Goal: Navigation & Orientation: Find specific page/section

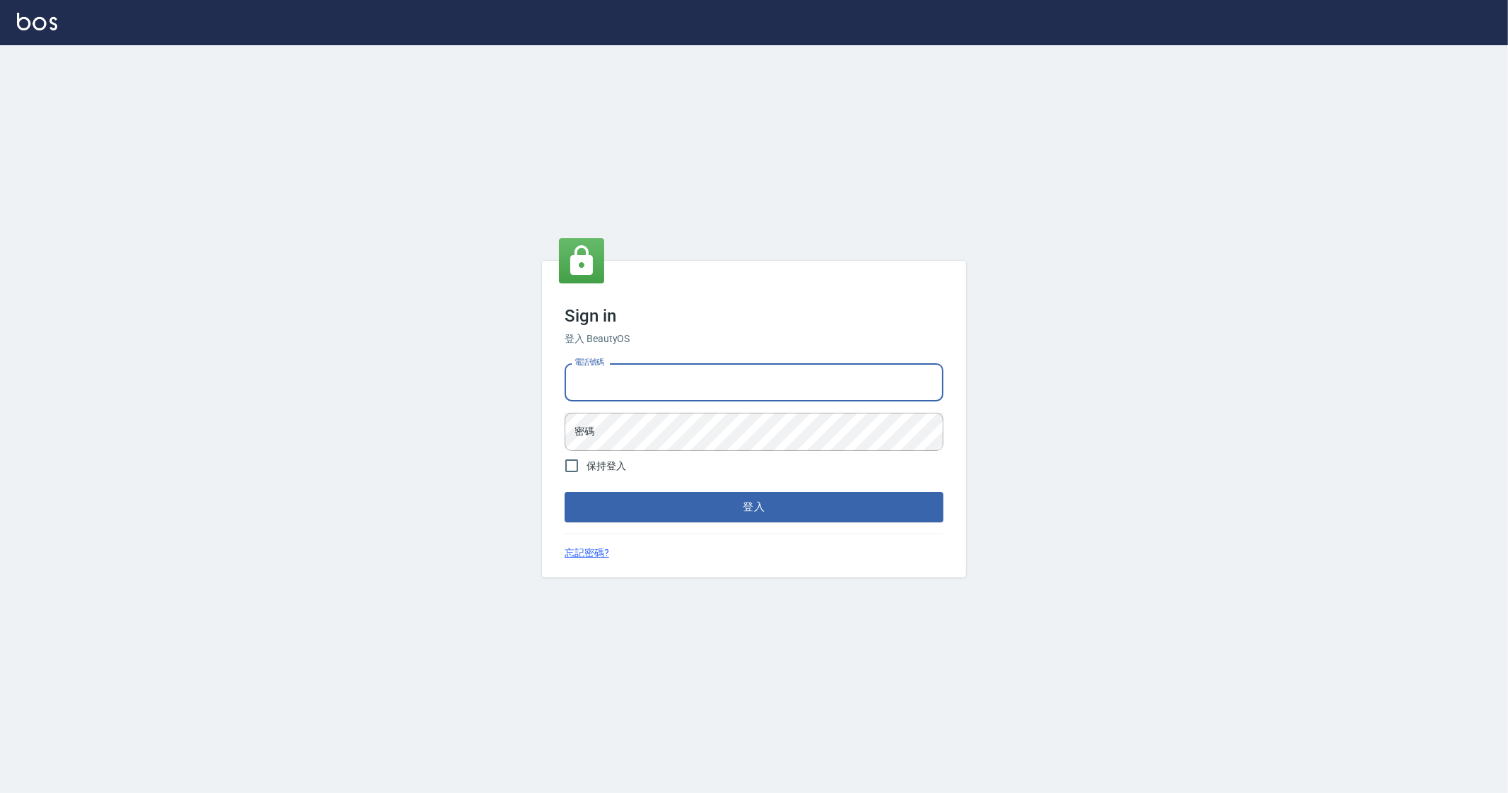
type input "0912345"
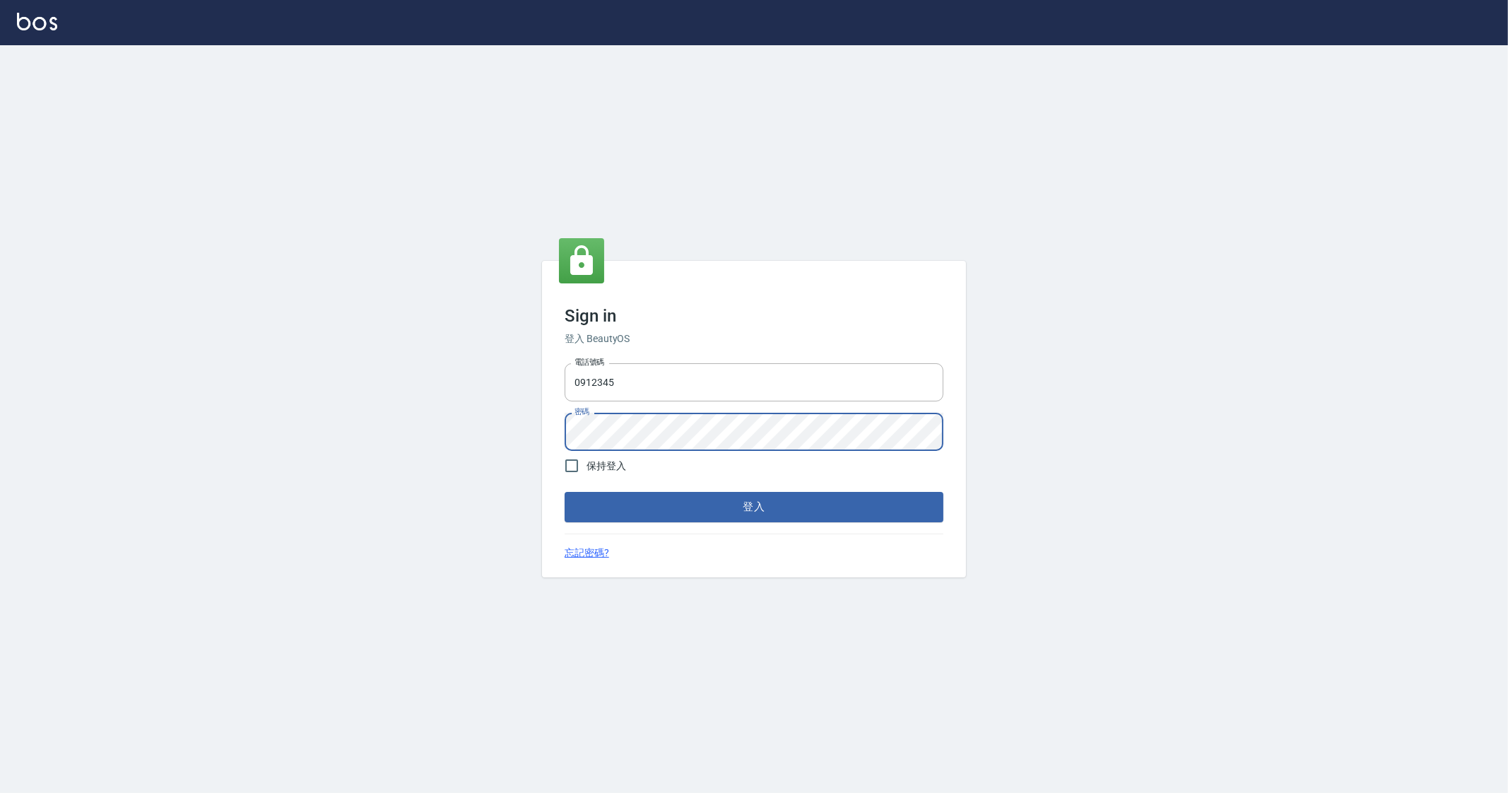
click at [565, 492] on button "登入" at bounding box center [754, 507] width 379 height 30
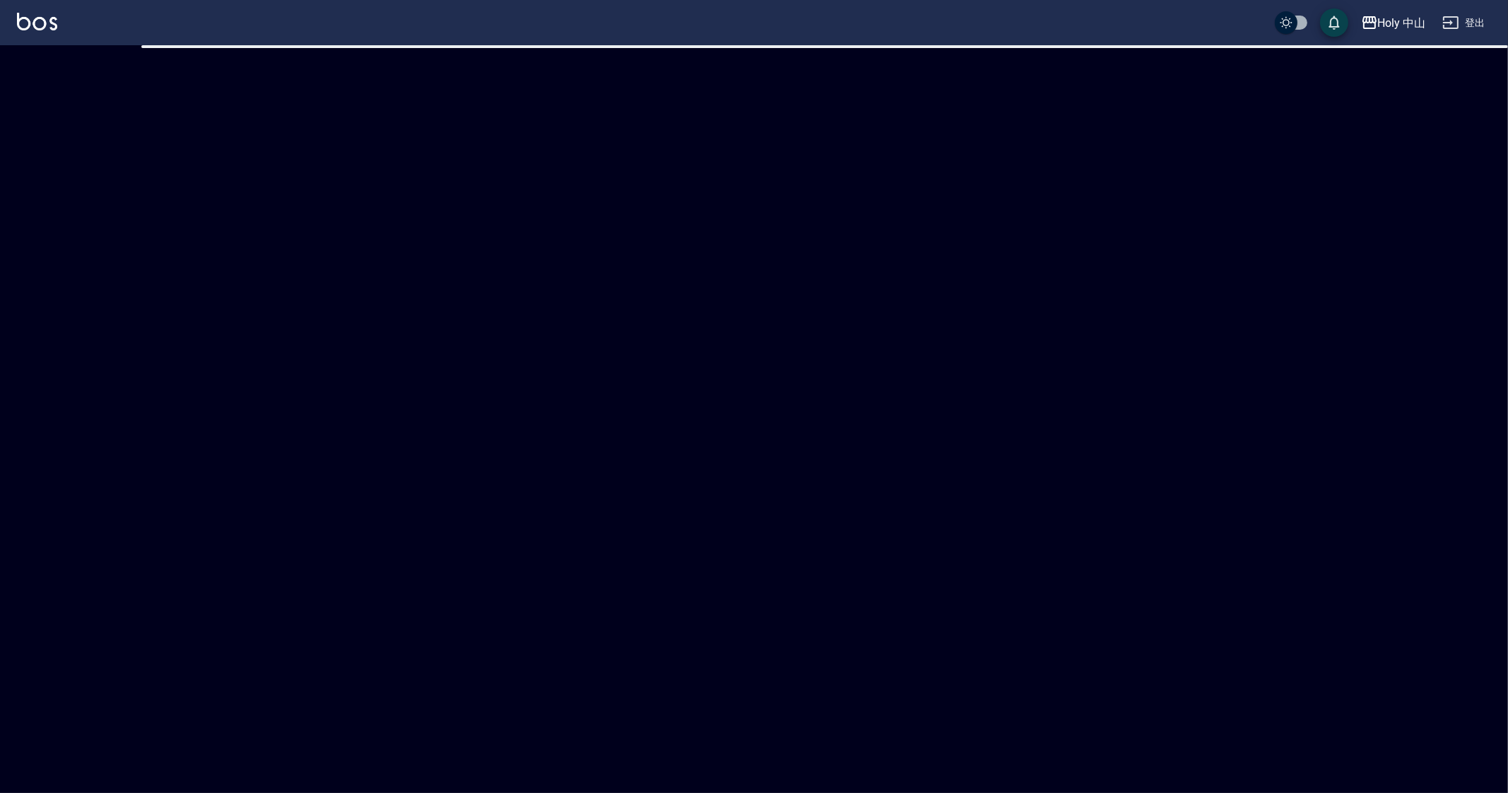
checkbox input "true"
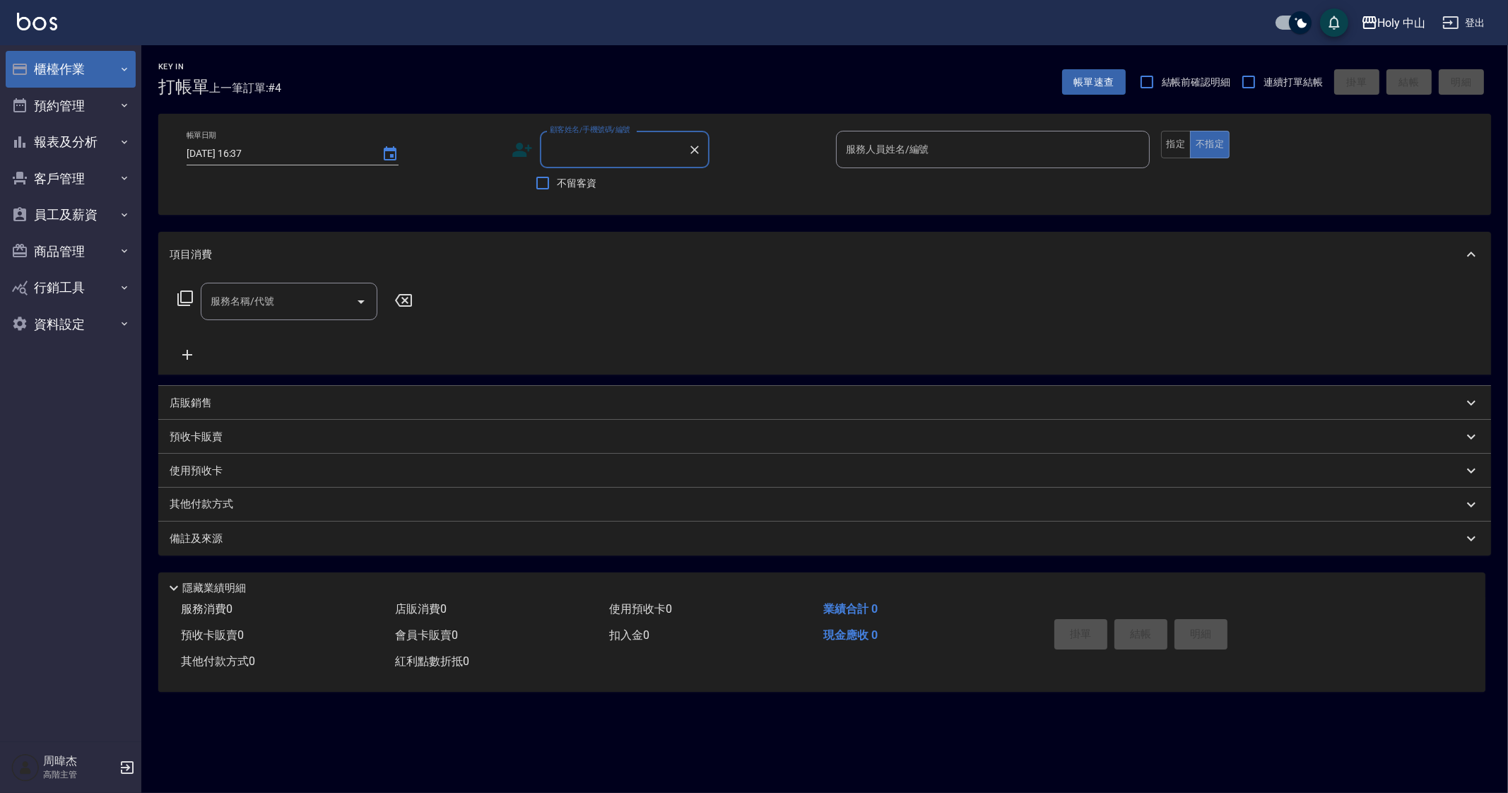
click at [43, 65] on button "櫃檯作業" at bounding box center [71, 69] width 130 height 37
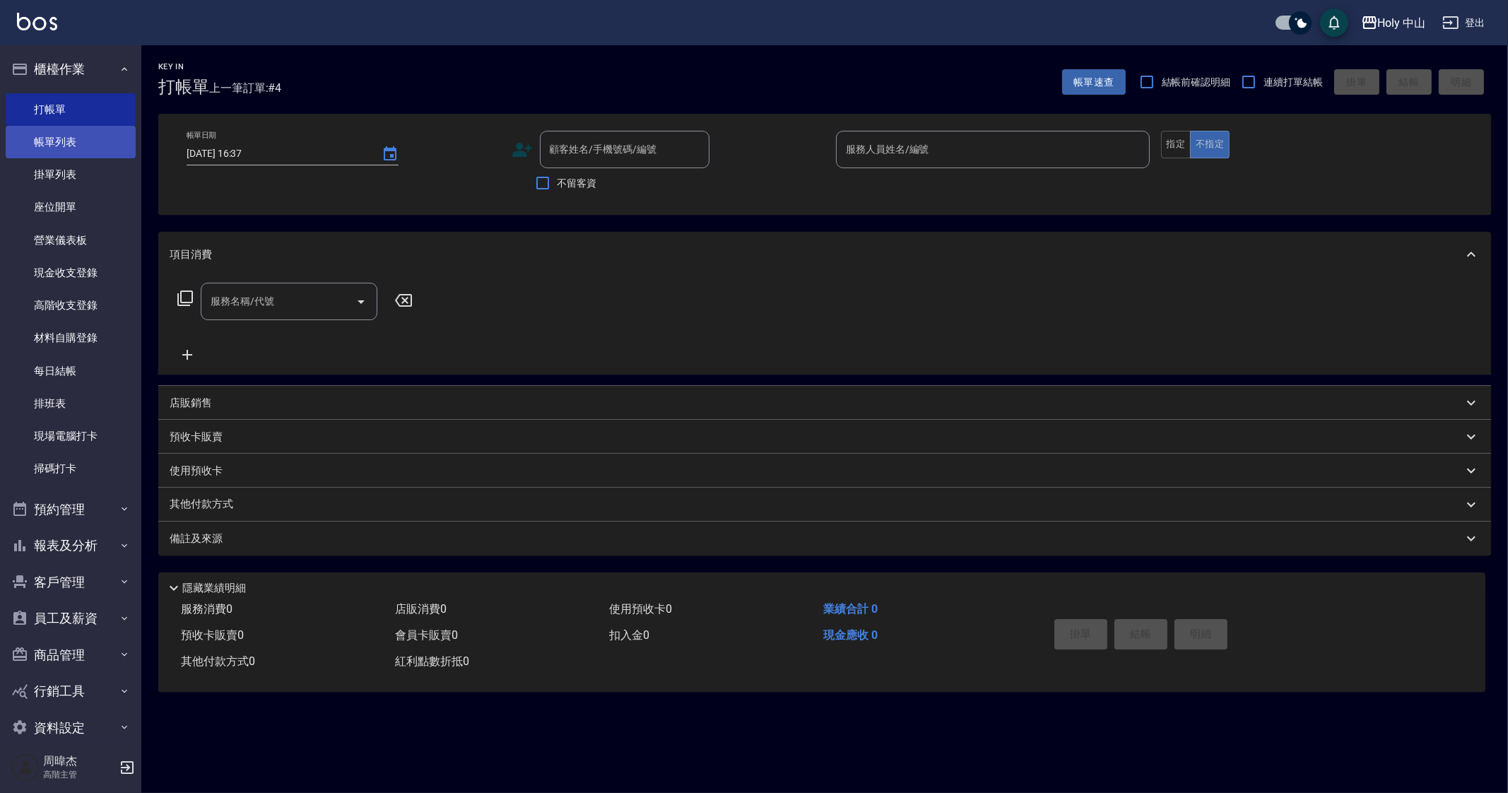
click at [61, 143] on link "帳單列表" at bounding box center [71, 142] width 130 height 33
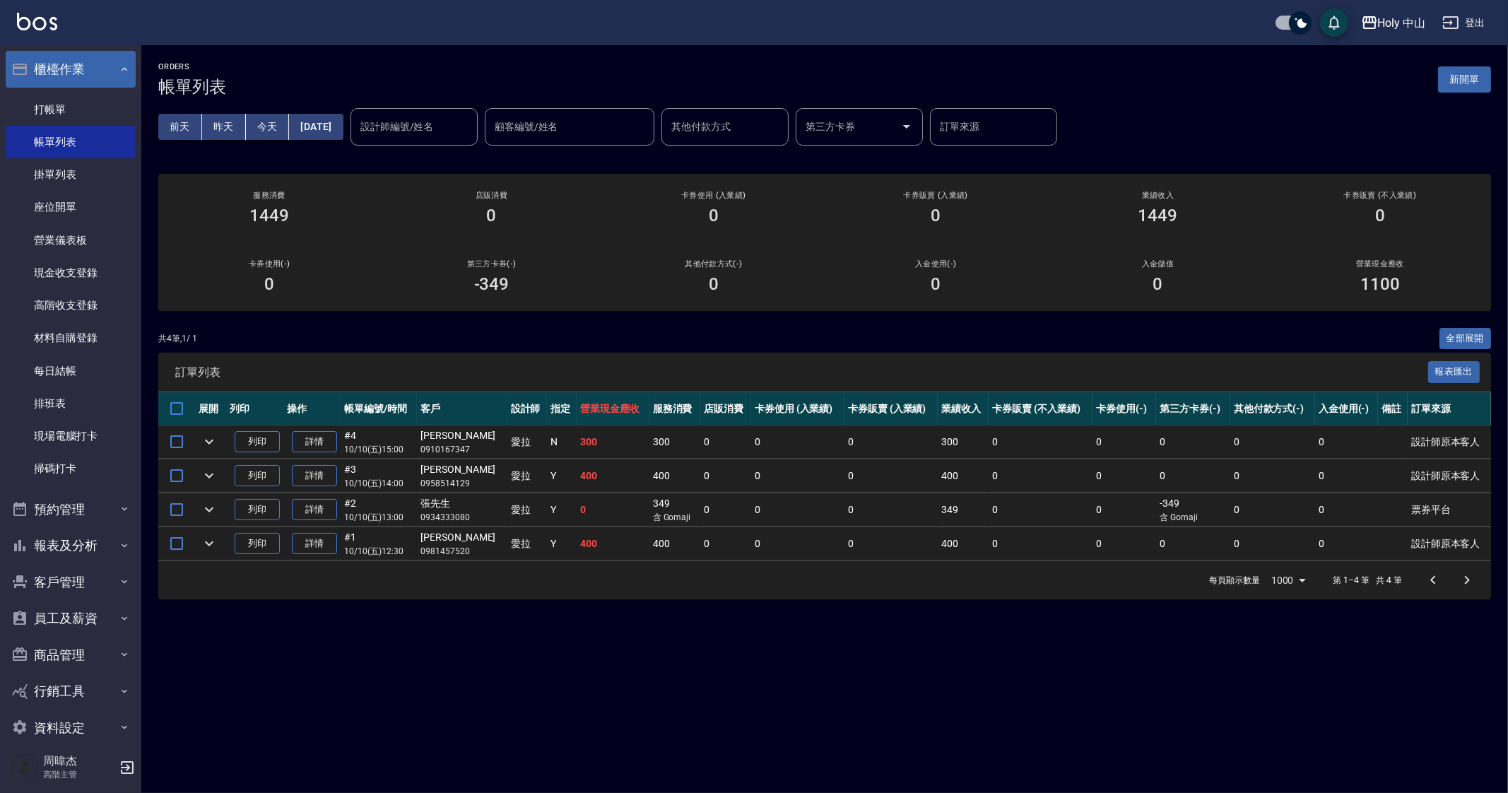
click at [72, 71] on button "櫃檯作業" at bounding box center [71, 69] width 130 height 37
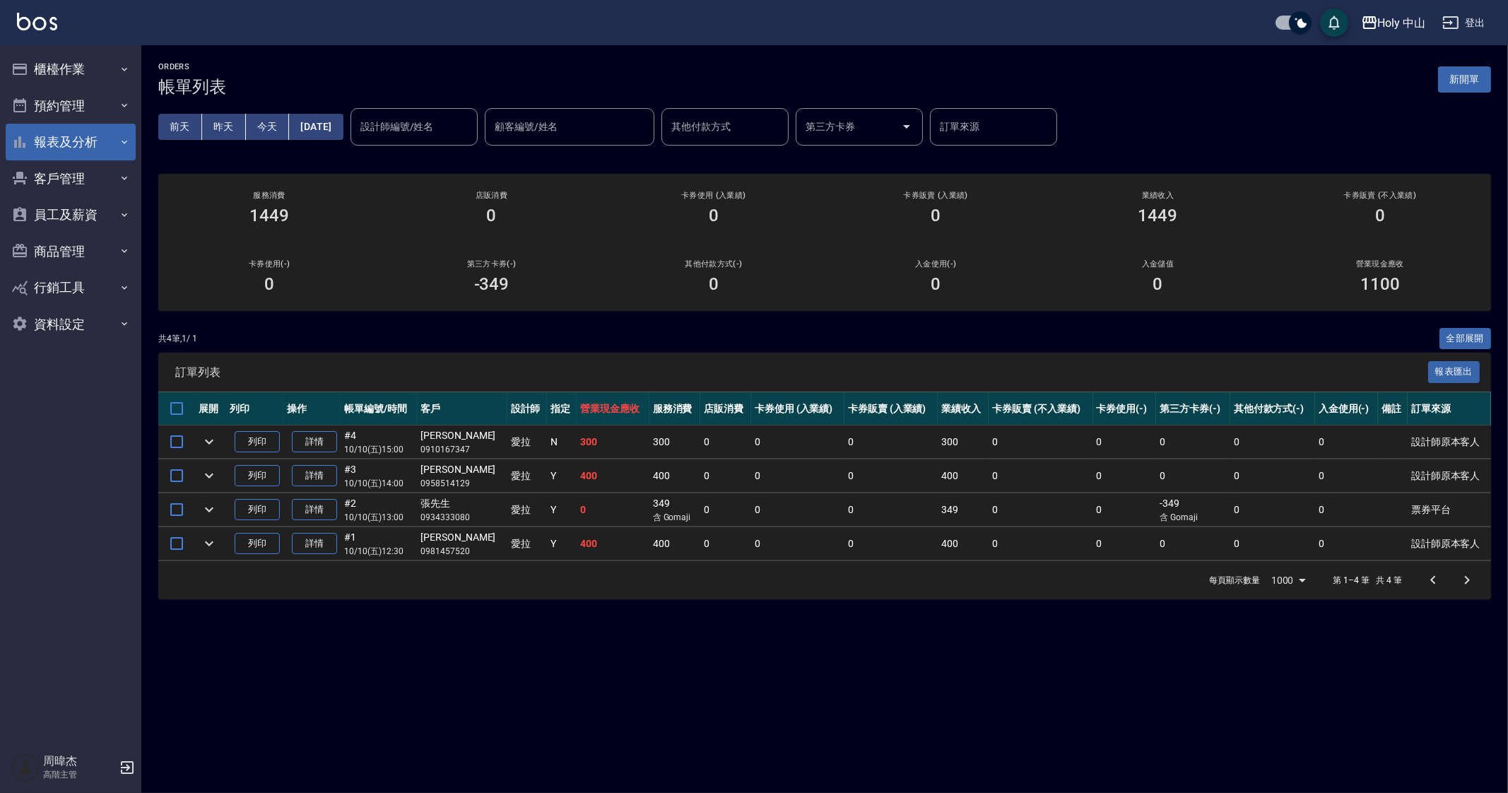
click at [83, 148] on button "報表及分析" at bounding box center [71, 142] width 130 height 37
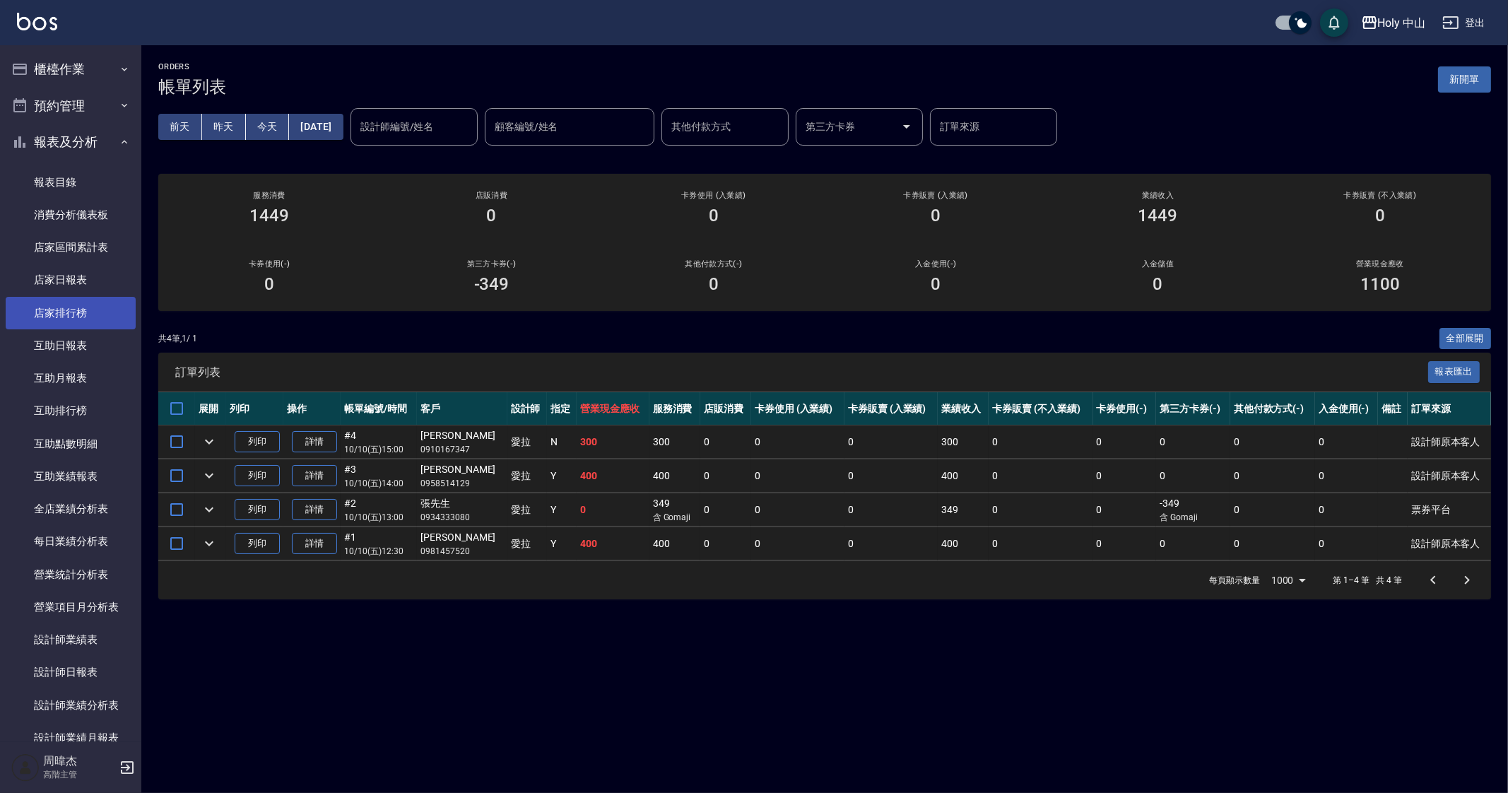
click at [105, 322] on link "店家排行榜" at bounding box center [71, 313] width 130 height 33
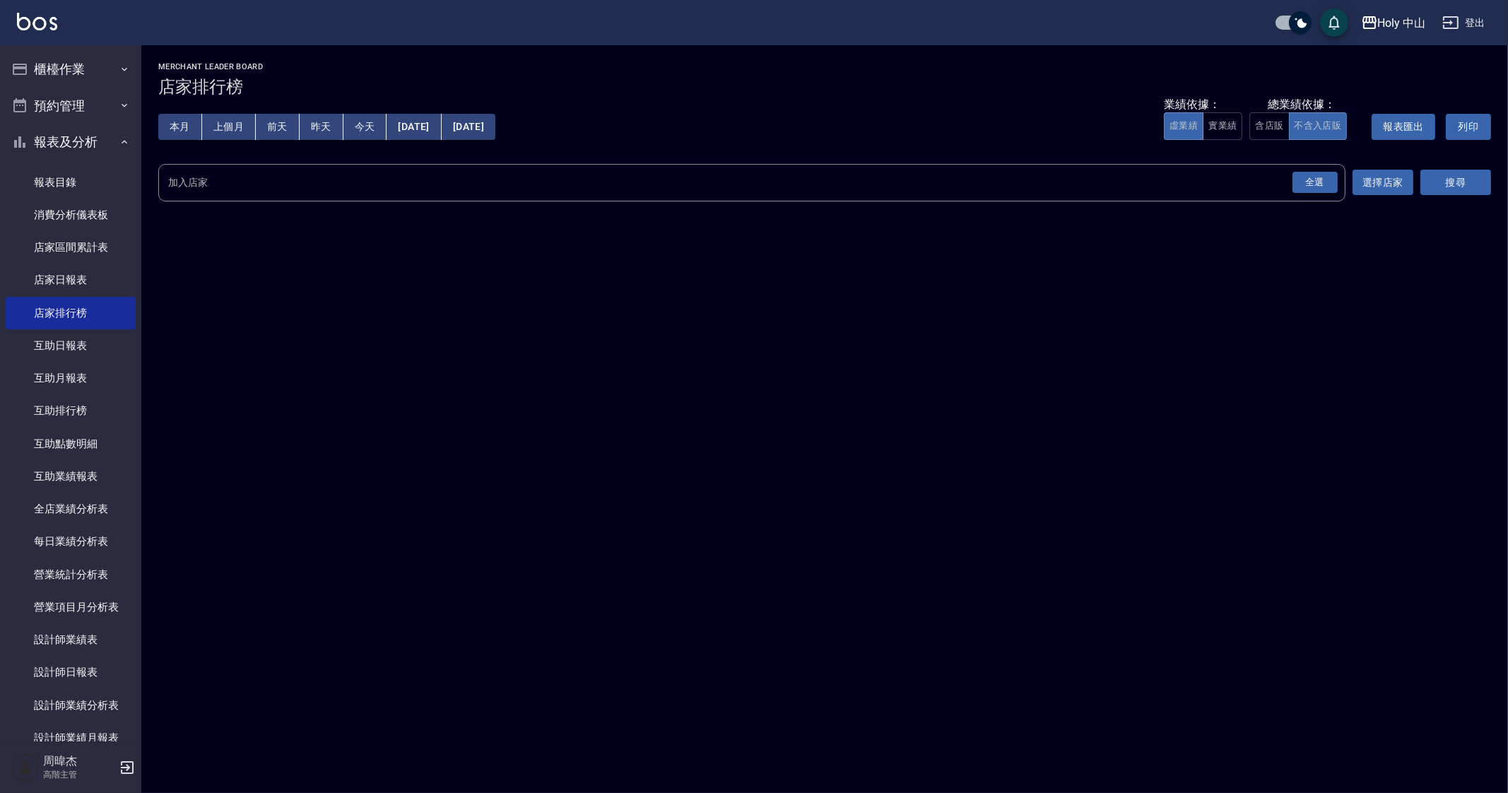
click at [1309, 188] on div "全選" at bounding box center [1314, 183] width 45 height 22
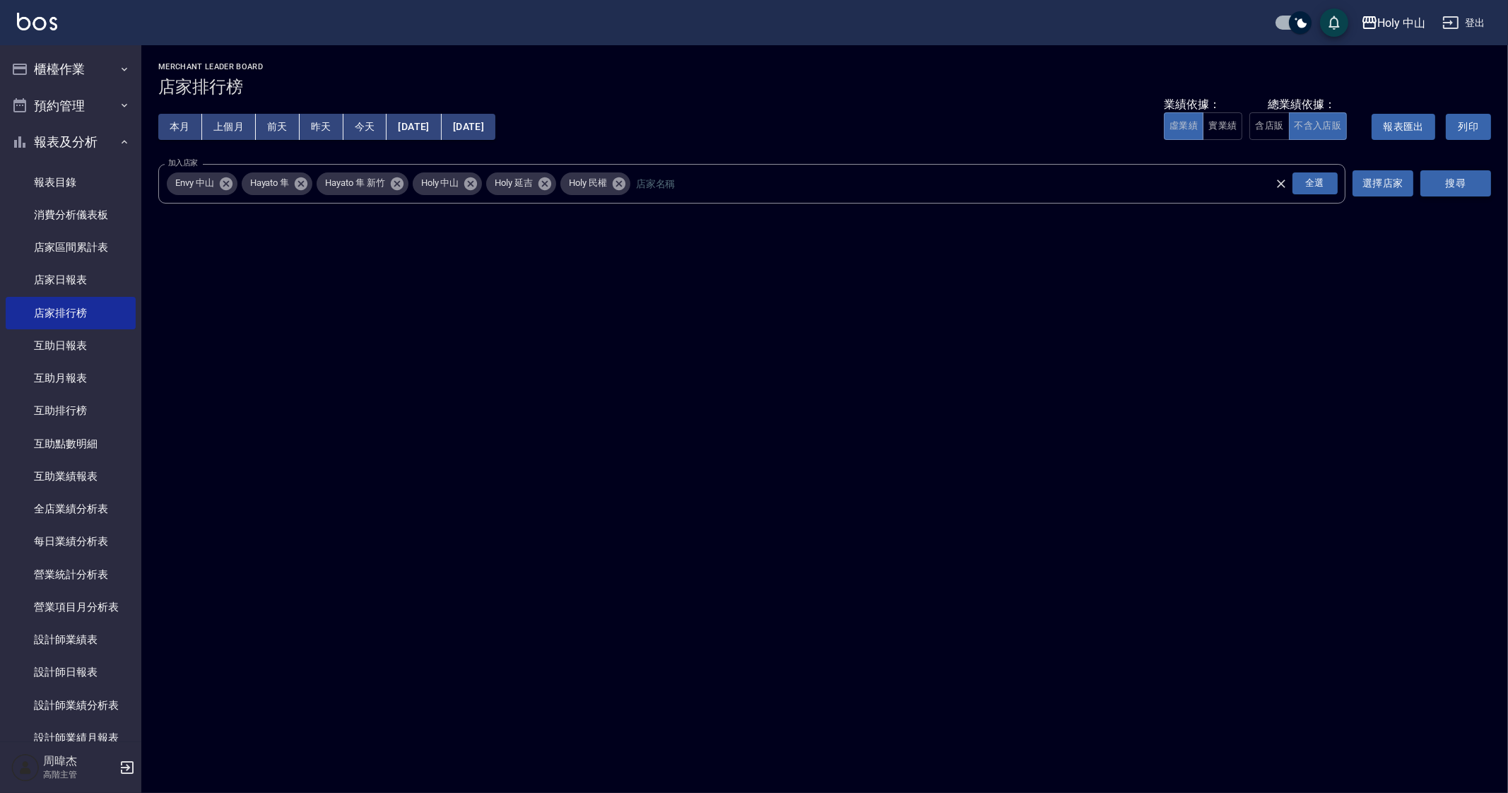
click at [1471, 176] on button "搜尋" at bounding box center [1455, 183] width 71 height 26
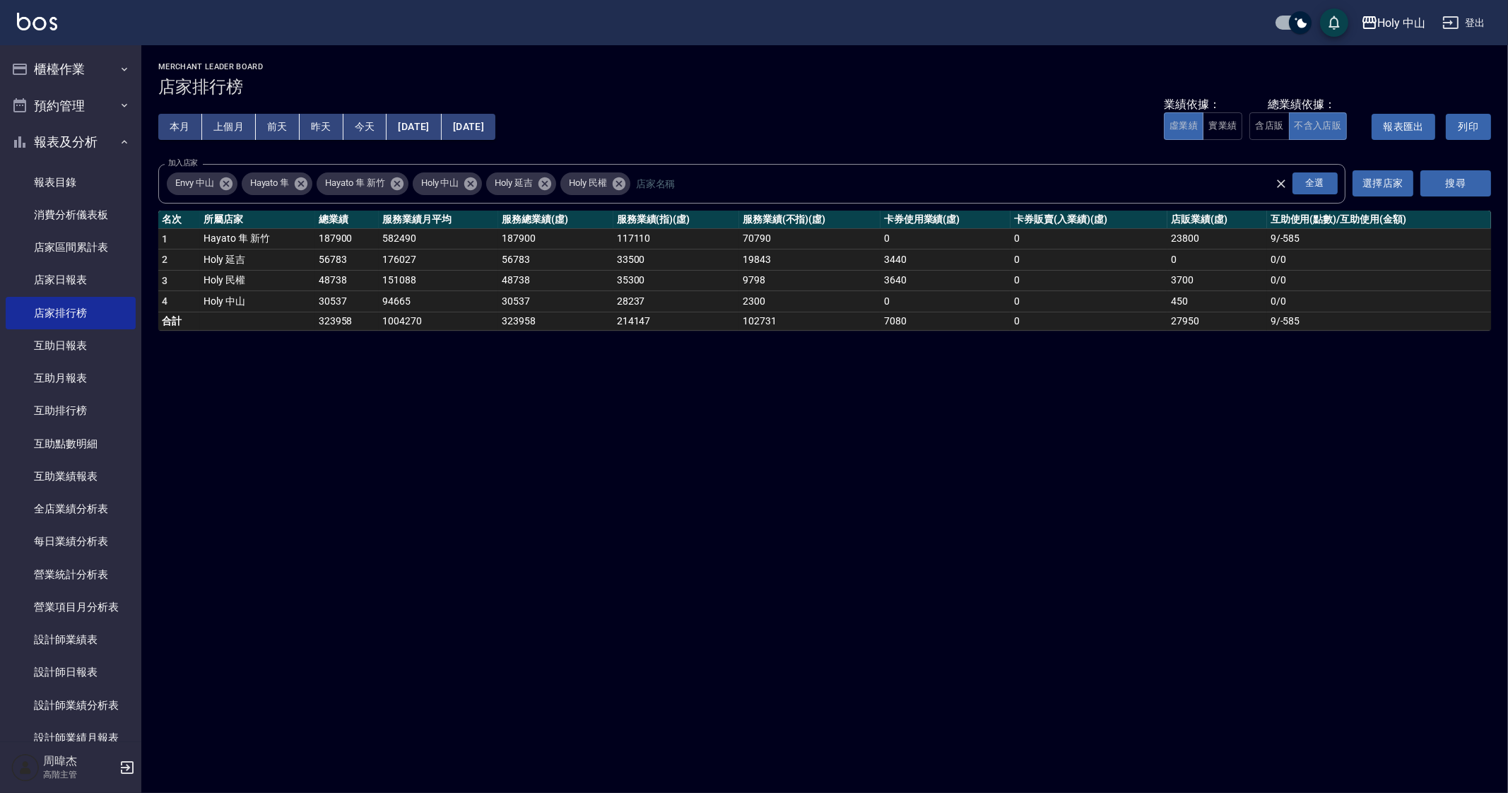
click at [394, 459] on div "Holy 中山 2025-10-01 - 2025-10-10 店家排行榜 列印時間： 2025-10-10-16:37 Merchant Leader Bo…" at bounding box center [754, 396] width 1508 height 793
click at [387, 406] on div "Holy 中山 2025-10-01 - 2025-10-10 店家排行榜 列印時間： 2025-10-10-16:37 Merchant Leader Bo…" at bounding box center [754, 396] width 1508 height 793
click at [363, 391] on div "Holy 中山 2025-10-01 - 2025-10-10 店家排行榜 列印時間： 2025-10-10-16:37 Merchant Leader Bo…" at bounding box center [754, 396] width 1508 height 793
click at [1399, 27] on div "Holy 中山" at bounding box center [1402, 23] width 48 height 18
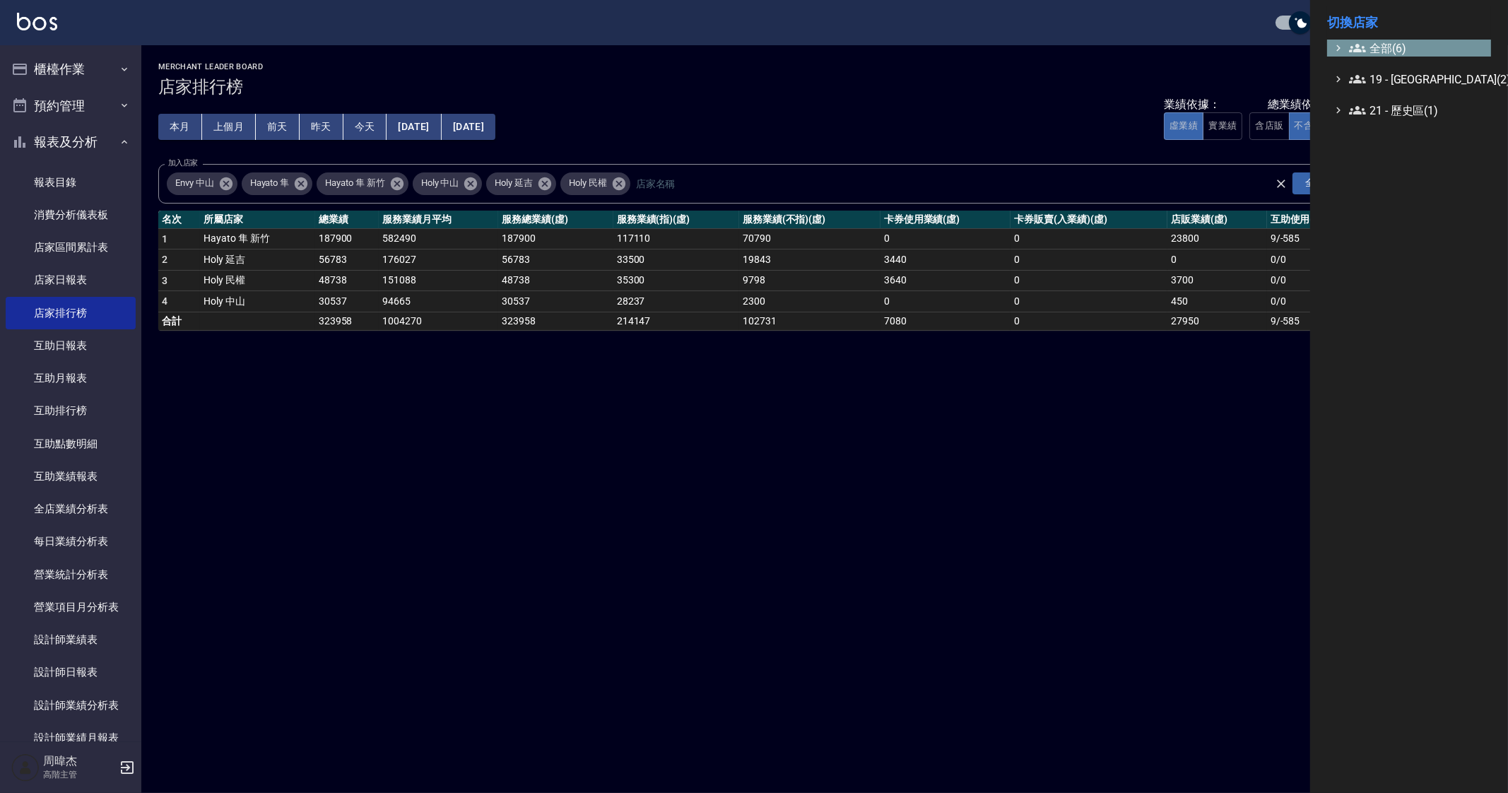
click at [1384, 47] on span "全部(6)" at bounding box center [1417, 48] width 136 height 17
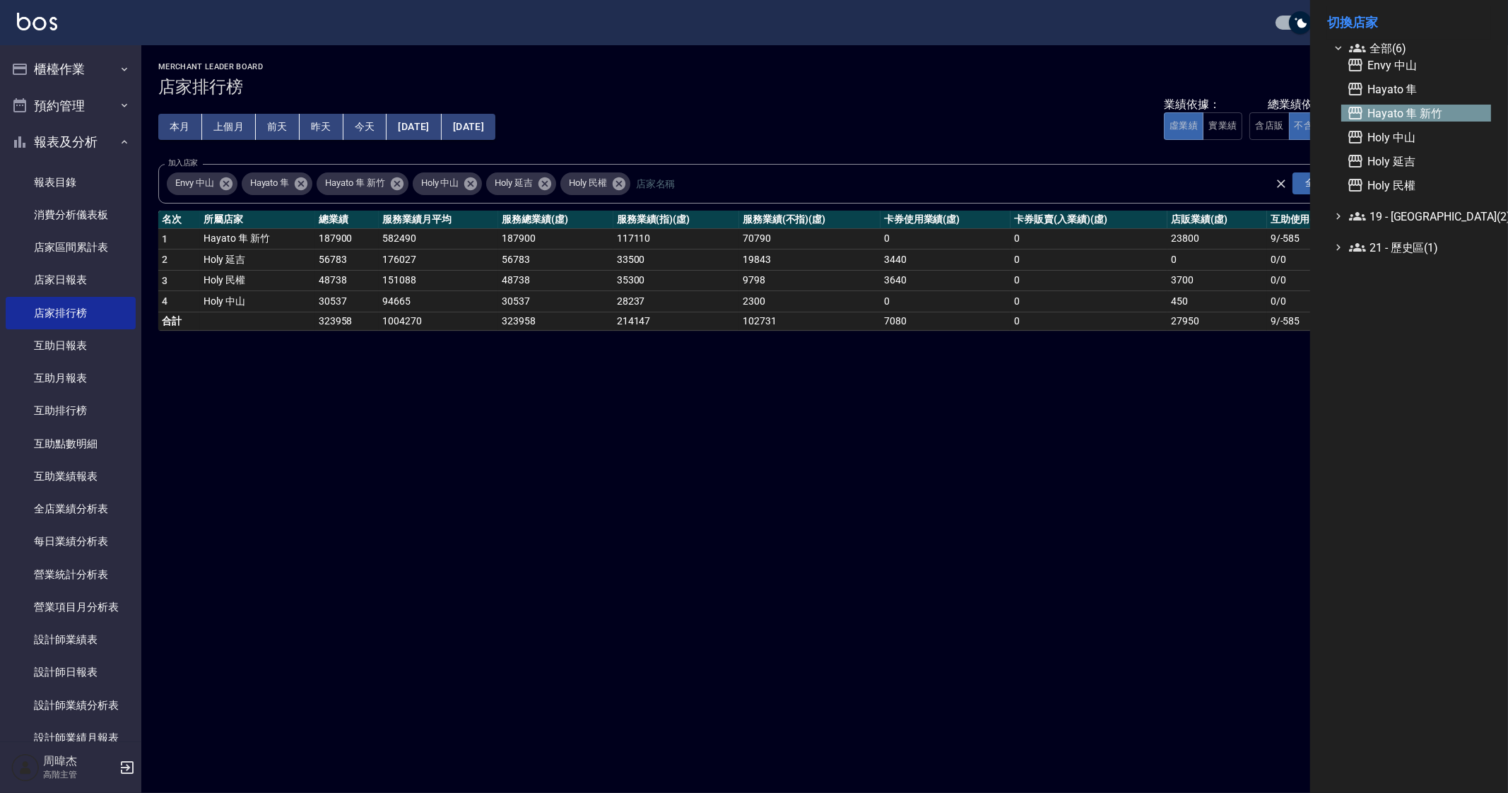
click at [1398, 105] on span "Hayato 隼 新竹" at bounding box center [1416, 113] width 138 height 17
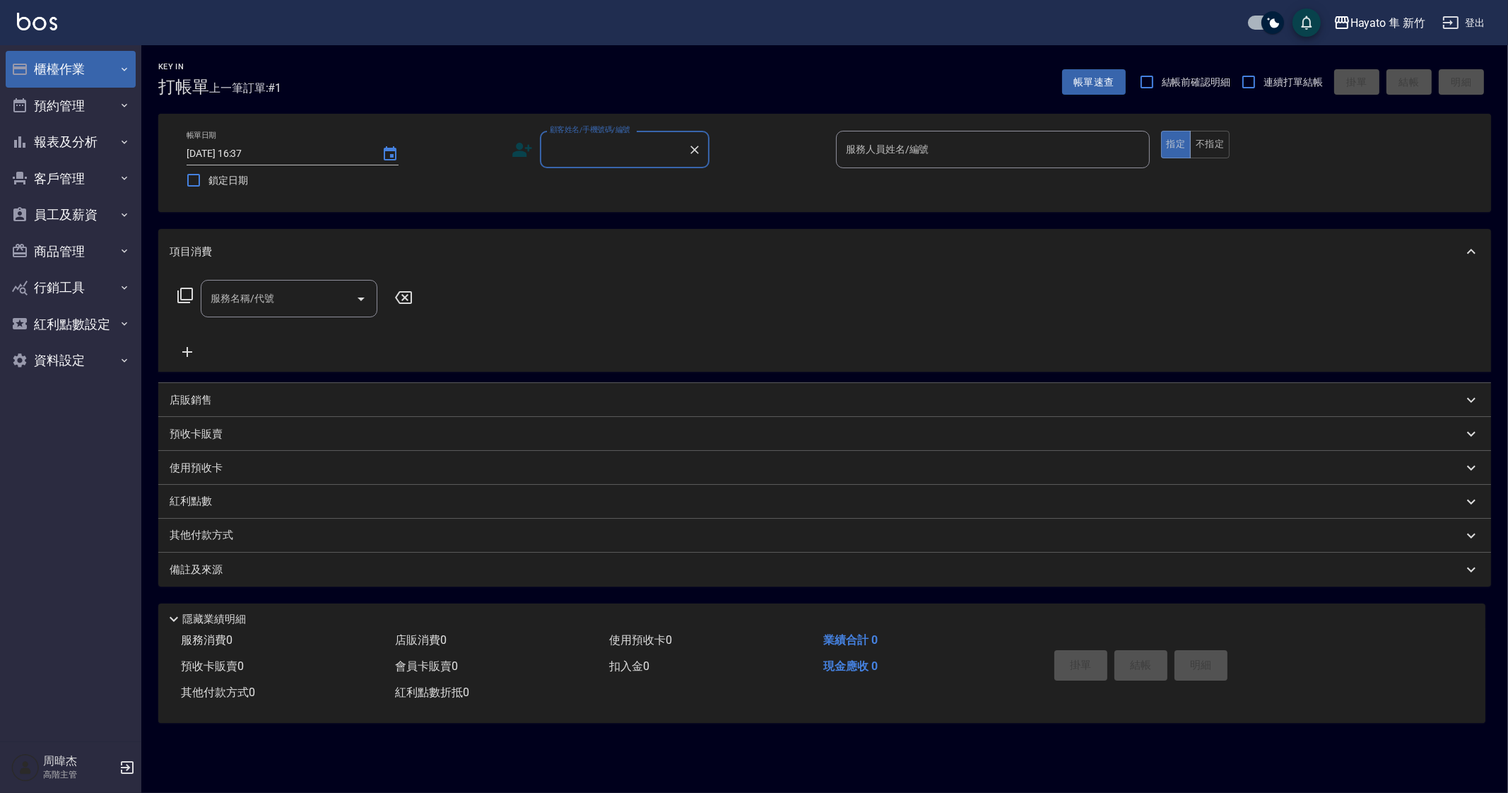
click at [50, 52] on button "櫃檯作業" at bounding box center [71, 69] width 130 height 37
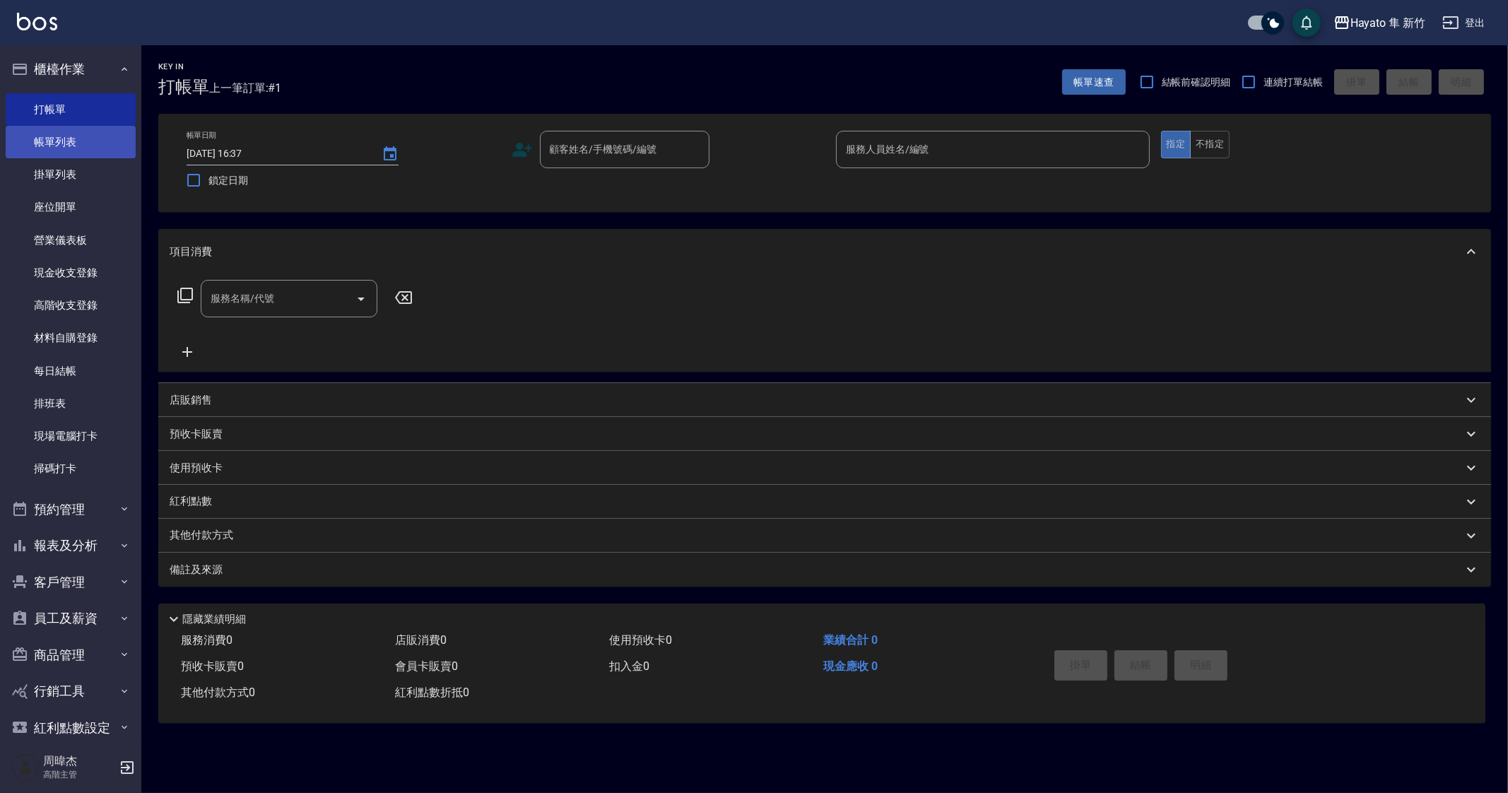
click at [68, 143] on link "帳單列表" at bounding box center [71, 142] width 130 height 33
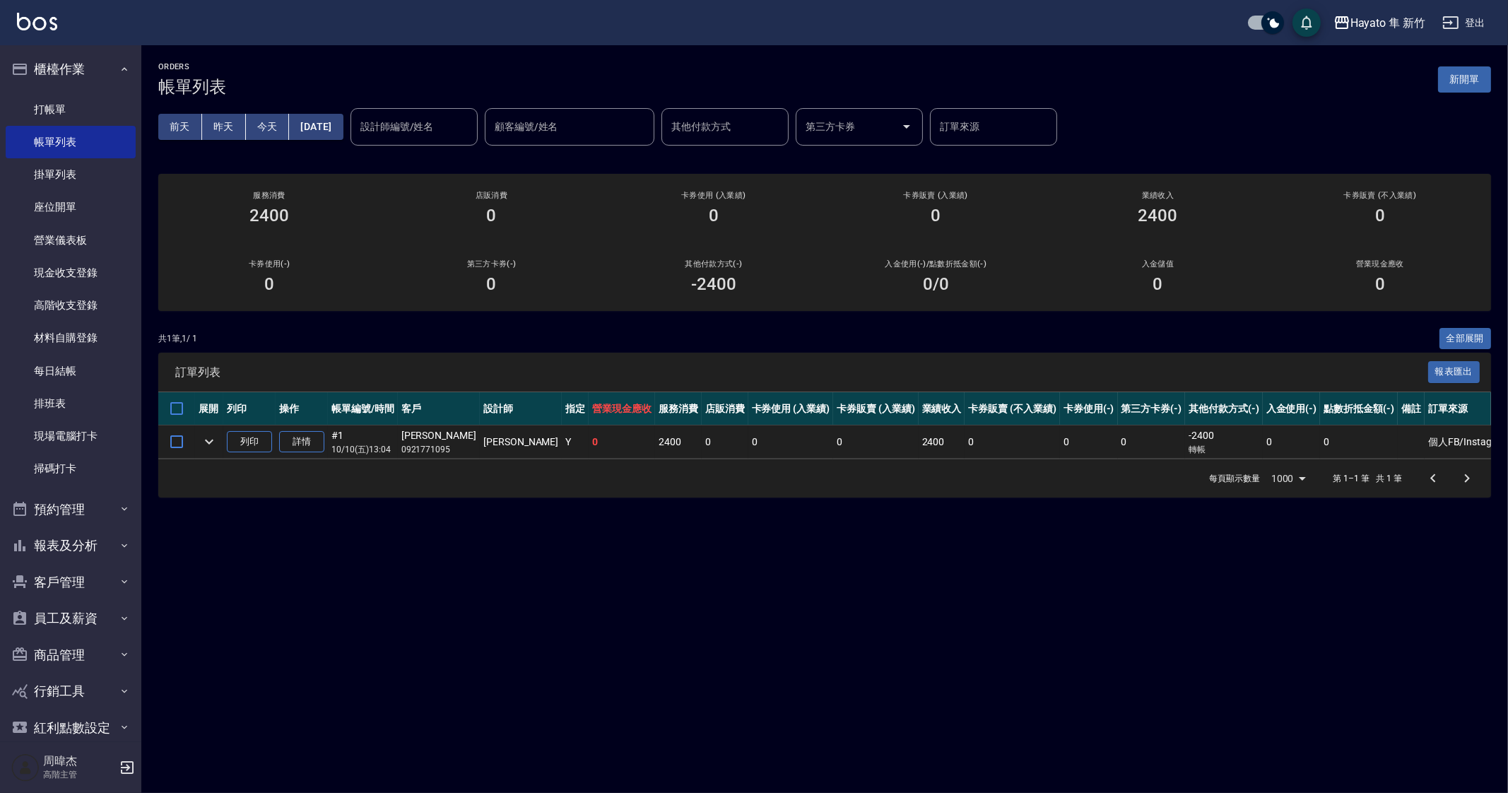
click at [859, 594] on div "ORDERS 帳單列表 新開單 [DATE] [DATE] [DATE] [DATE] 設計師編號/姓名 設計師編號/姓名 顧客編號/姓名 顧客編號/姓名 其…" at bounding box center [754, 396] width 1508 height 793
click at [649, 649] on div "ORDERS 帳單列表 新開單 [DATE] [DATE] [DATE] [DATE] 設計師編號/姓名 設計師編號/姓名 顧客編號/姓名 顧客編號/姓名 其…" at bounding box center [754, 396] width 1508 height 793
click at [687, 514] on div "ORDERS 帳單列表 新開單 [DATE] [DATE] [DATE] [DATE] 設計師編號/姓名 設計師編號/姓名 顧客編號/姓名 顧客編號/姓名 其…" at bounding box center [754, 396] width 1508 height 793
